Goal: Task Accomplishment & Management: Manage account settings

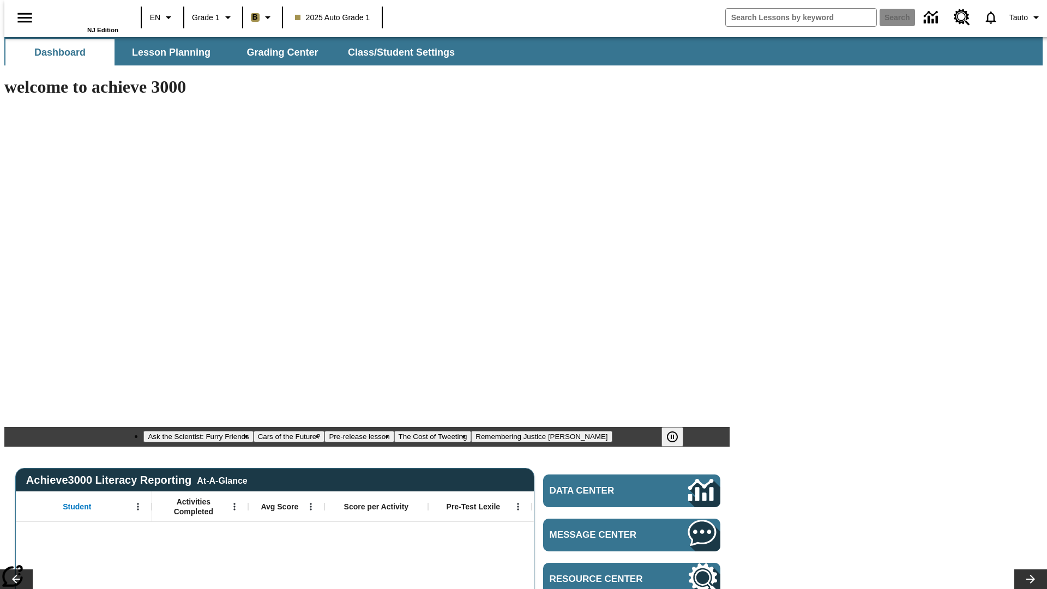
type input "-1"
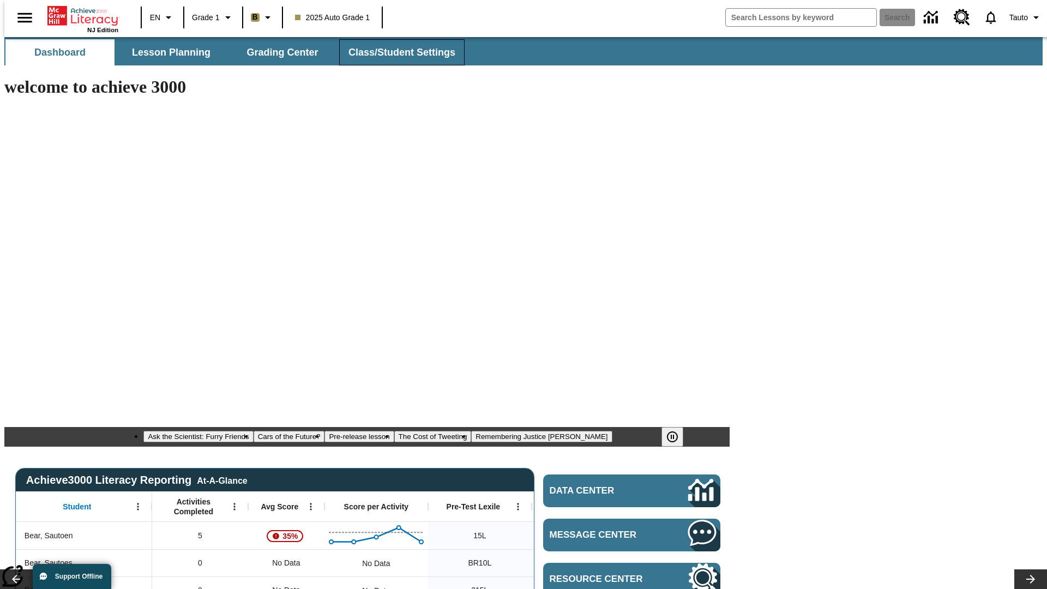
click at [396, 52] on span "Class/Student Settings" at bounding box center [401, 52] width 107 height 13
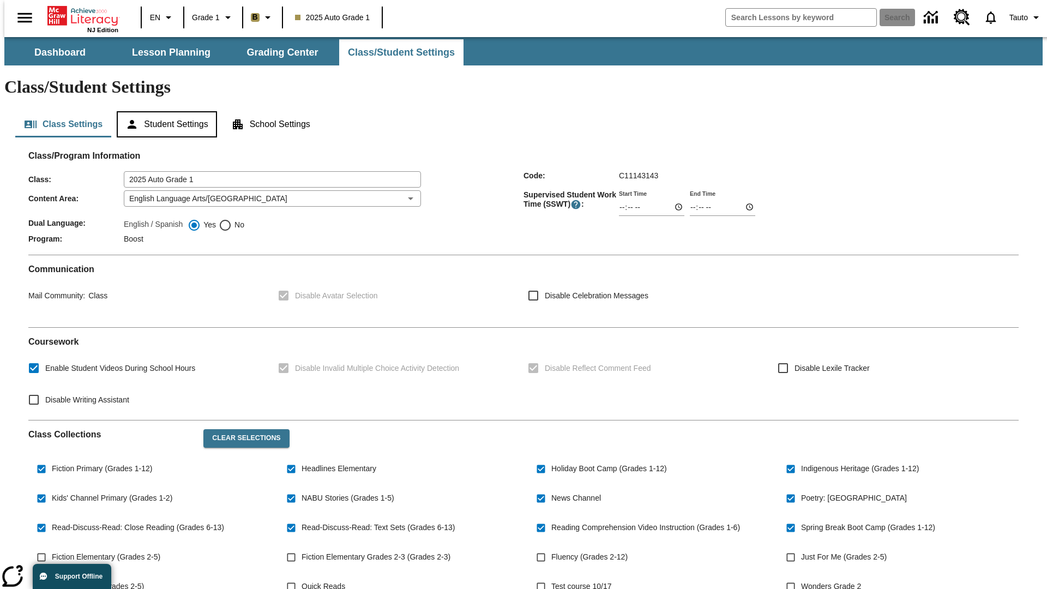
click at [164, 111] on button "Student Settings" at bounding box center [167, 124] width 100 height 26
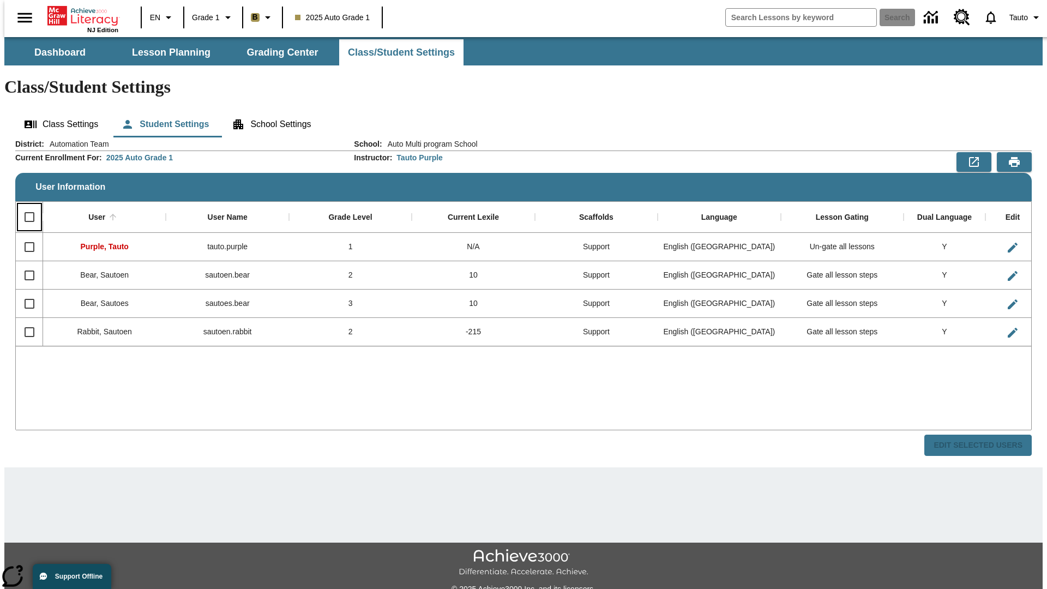
click at [25, 206] on input "Select all rows" at bounding box center [29, 217] width 23 height 23
checkbox input "true"
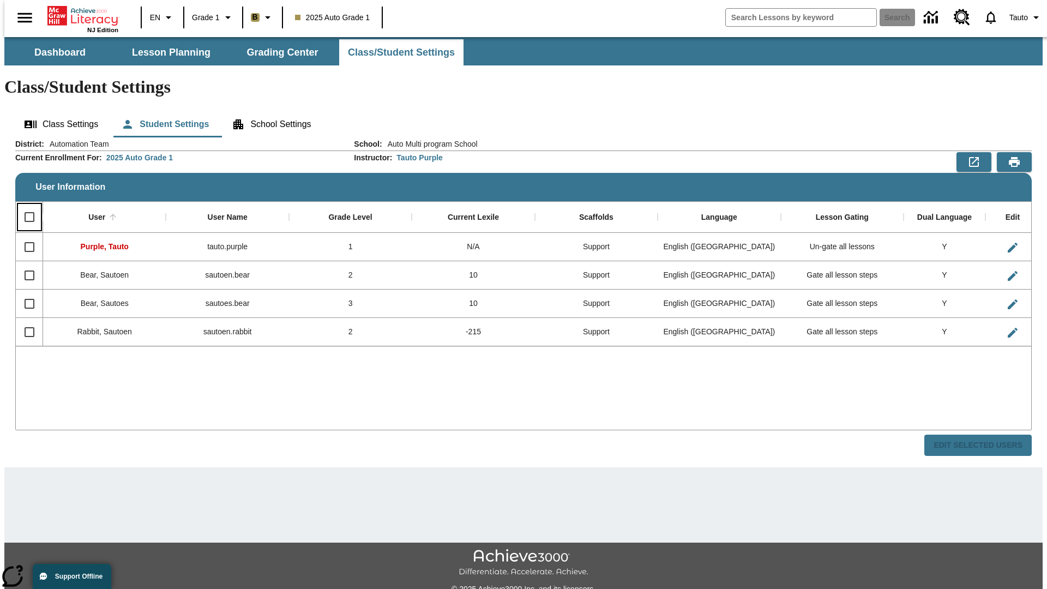
checkbox input "true"
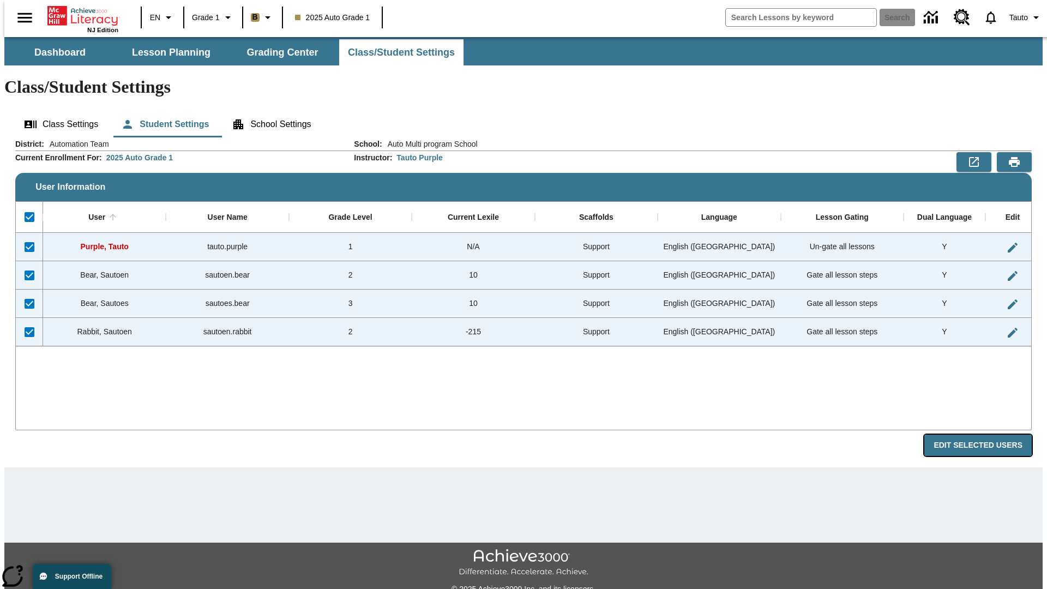
click at [986, 435] on button "Edit Selected Users" at bounding box center [977, 445] width 107 height 21
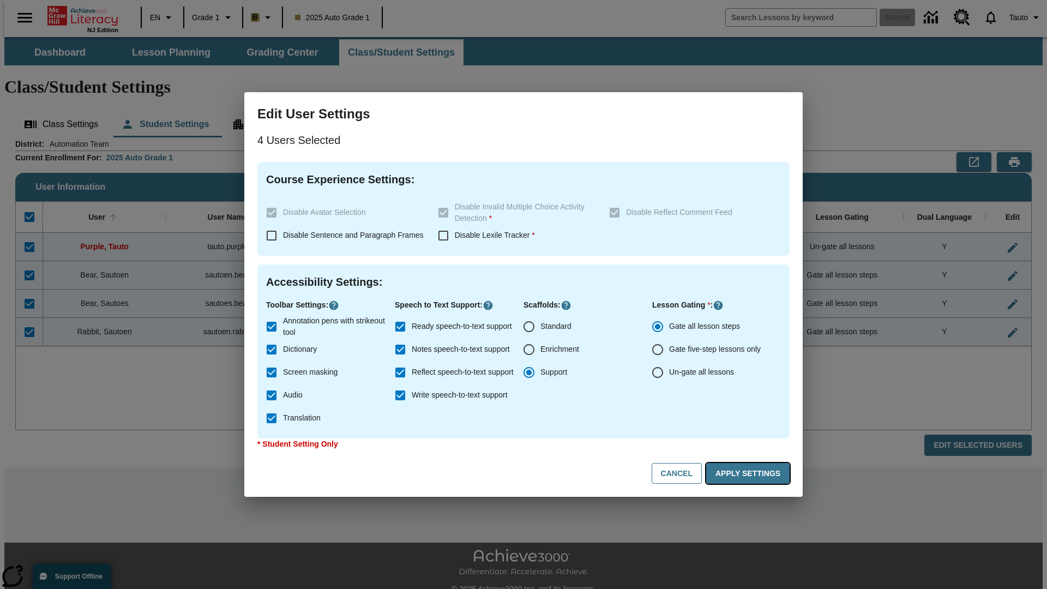
click at [750, 473] on button "Apply Settings" at bounding box center [747, 473] width 83 height 21
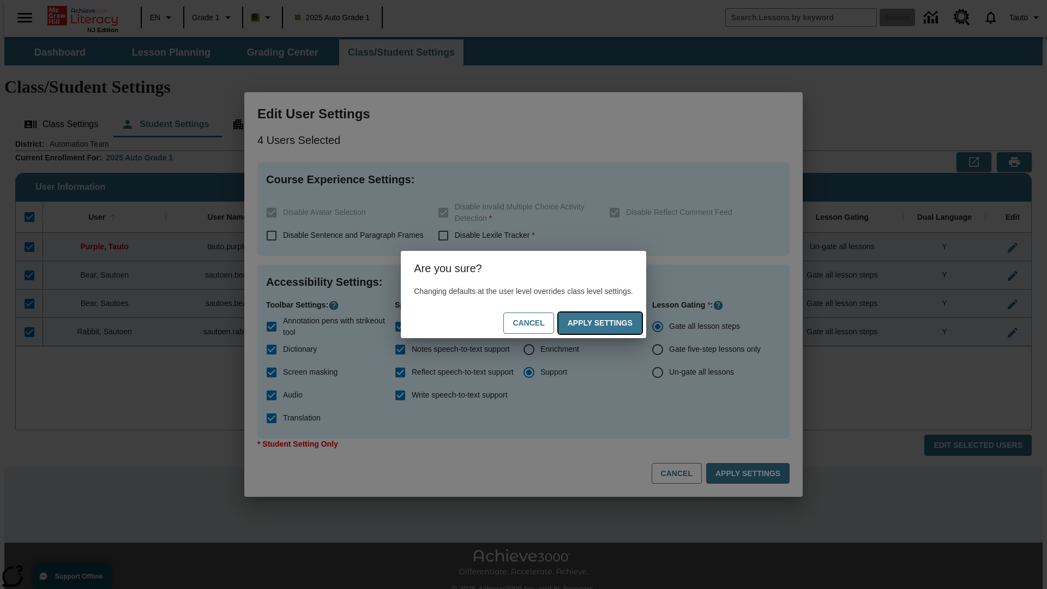
click at [611, 323] on button "Apply Settings" at bounding box center [599, 322] width 83 height 21
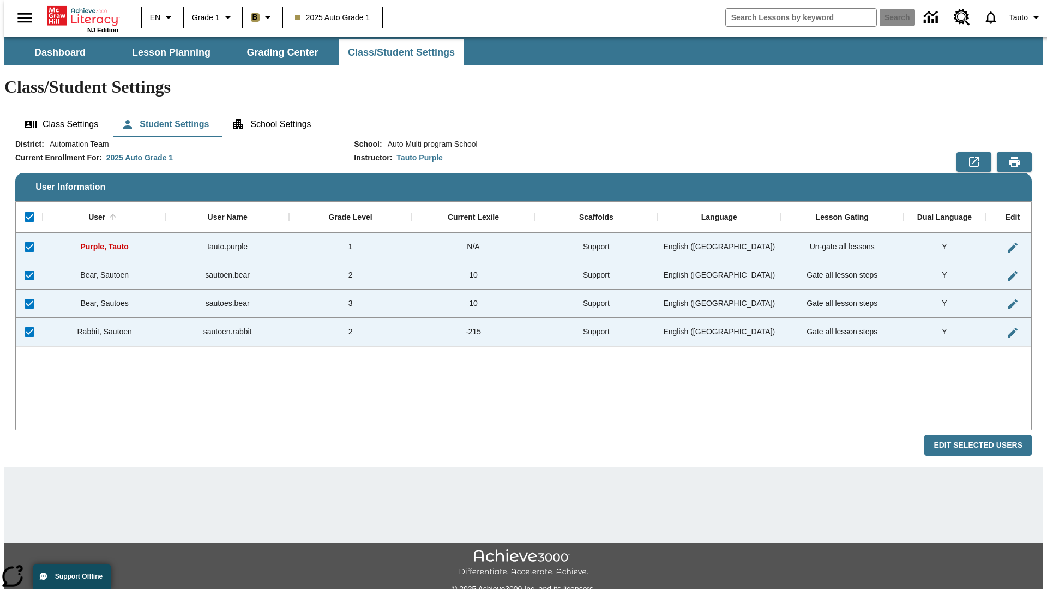
checkbox input "false"
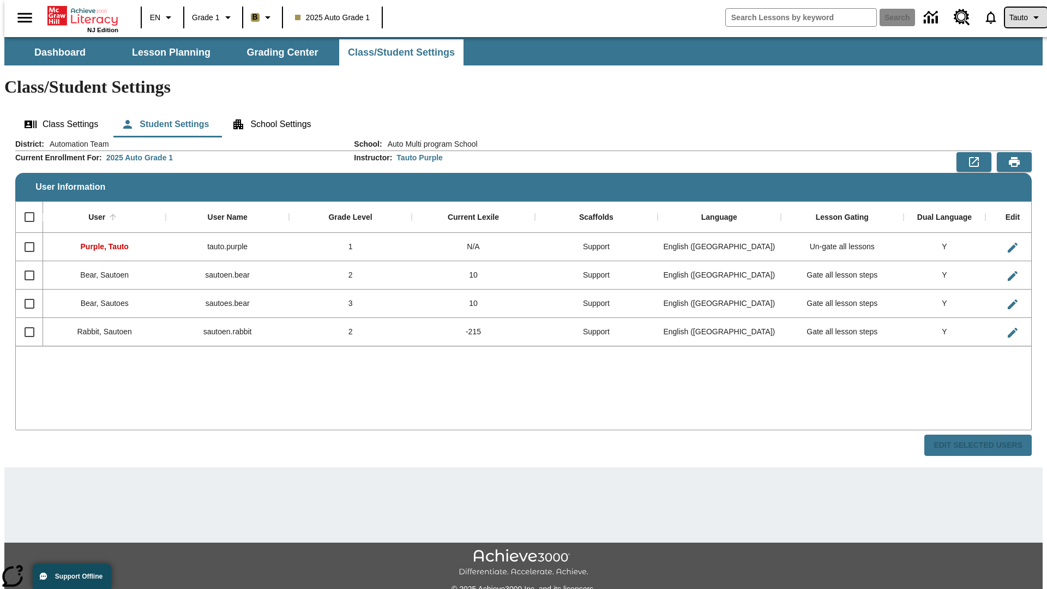
click at [1020, 17] on span "Tauto" at bounding box center [1018, 17] width 19 height 11
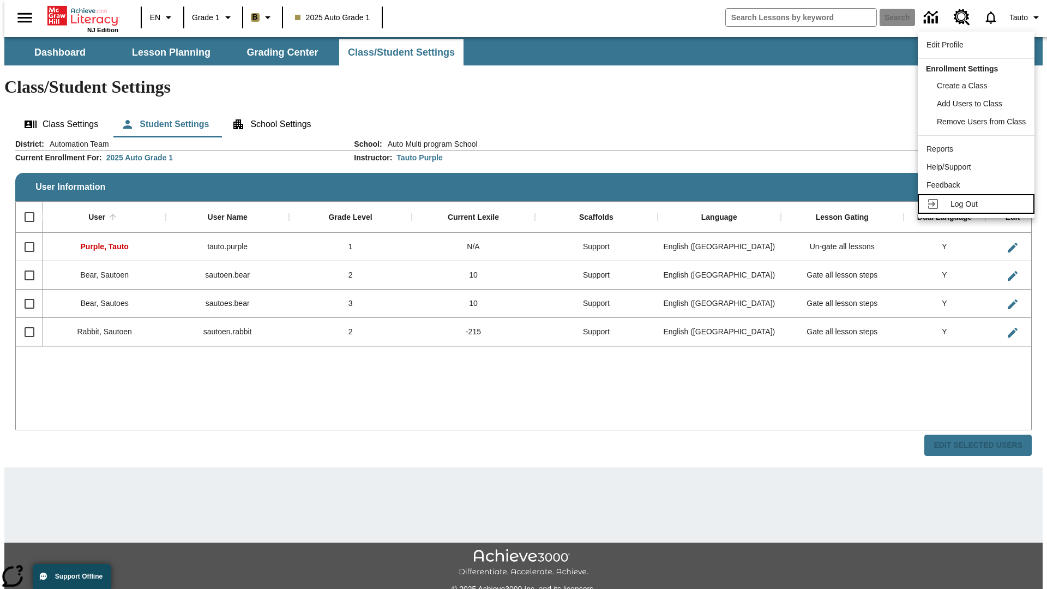
click at [978, 204] on span "Log Out" at bounding box center [963, 204] width 27 height 9
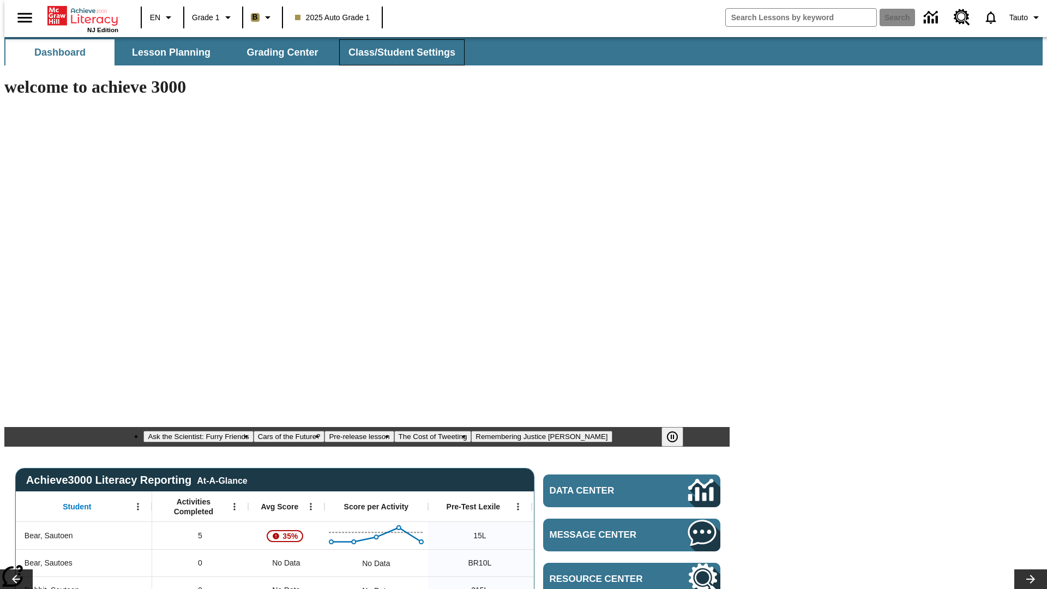
click at [396, 52] on span "Class/Student Settings" at bounding box center [401, 52] width 107 height 13
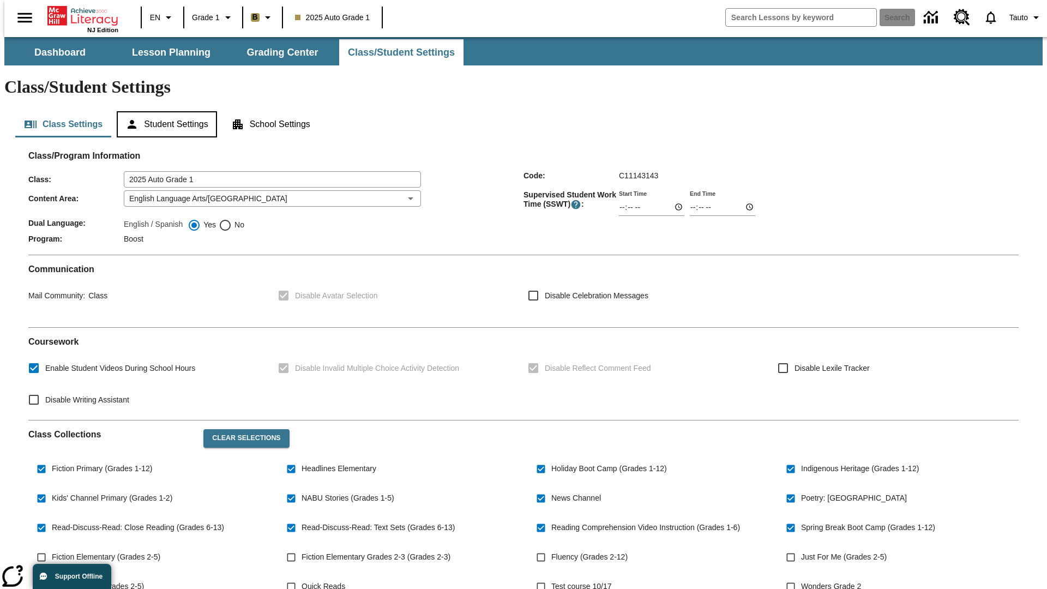
click at [164, 111] on button "Student Settings" at bounding box center [167, 124] width 100 height 26
